Goal: Task Accomplishment & Management: Manage account settings

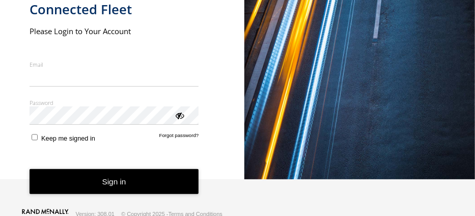
scroll to position [44, 0]
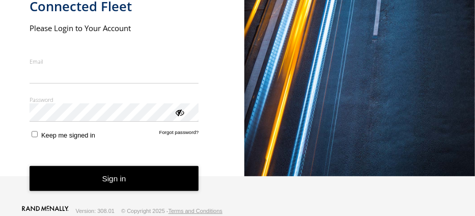
click at [52, 67] on input "Email" at bounding box center [113, 74] width 169 height 18
click at [35, 68] on input "Email" at bounding box center [113, 74] width 169 height 18
click at [196, 66] on input "Email" at bounding box center [113, 74] width 169 height 18
click at [192, 65] on input "Email" at bounding box center [113, 74] width 169 height 18
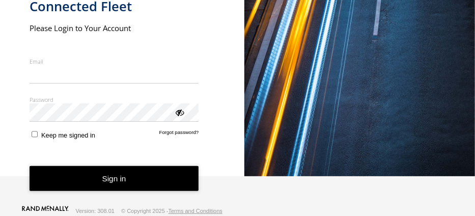
scroll to position [39, 0]
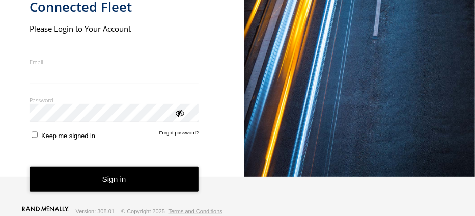
click at [164, 79] on div "Email Enter a valid login email address eg. [EMAIL_ADDRESS][DOMAIN_NAME]" at bounding box center [113, 71] width 169 height 26
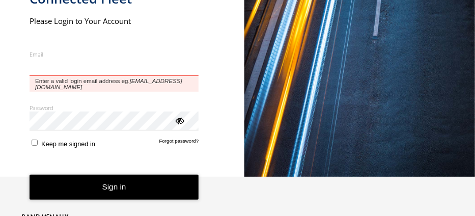
scroll to position [44, 0]
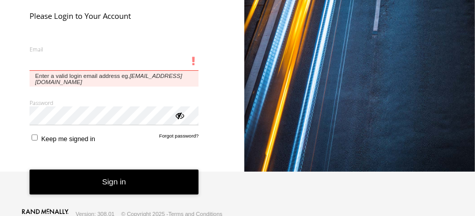
click at [40, 78] on div "Email Enter a valid login email address eg. [EMAIL_ADDRESS][DOMAIN_NAME]" at bounding box center [113, 66] width 169 height 42
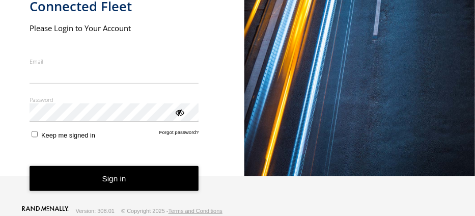
scroll to position [39, 0]
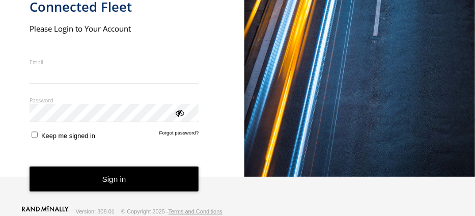
click at [41, 206] on link "[PERSON_NAME] [PERSON_NAME]" at bounding box center [45, 211] width 47 height 10
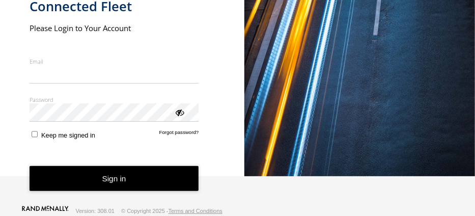
scroll to position [44, 0]
